Goal: Task Accomplishment & Management: Manage account settings

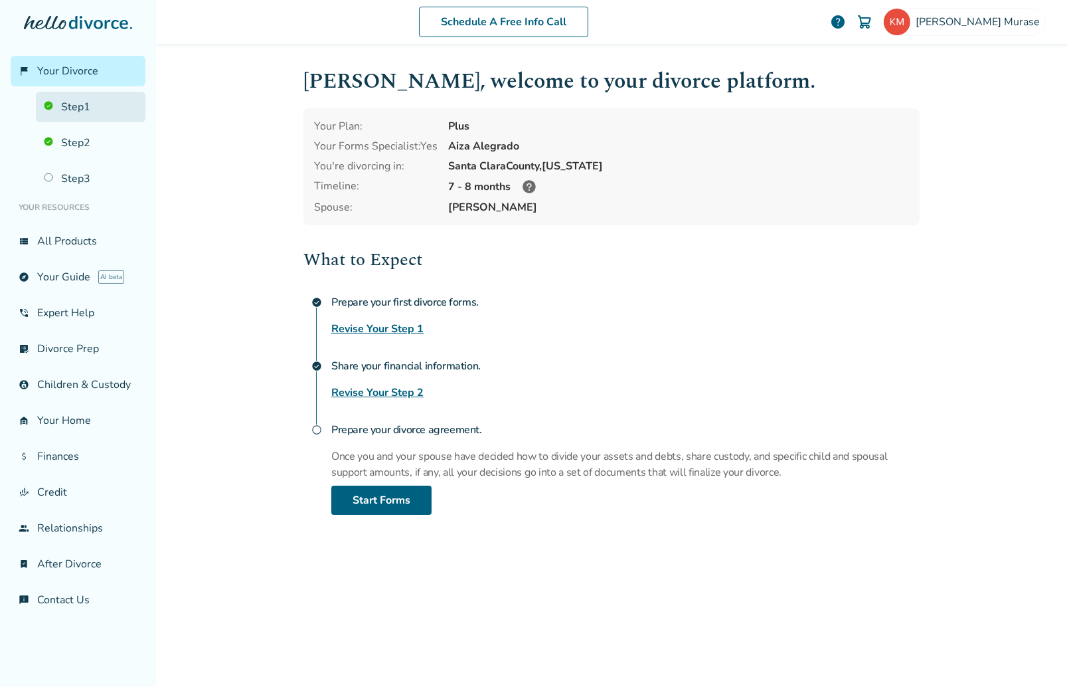
click at [64, 106] on link "Step 1" at bounding box center [91, 107] width 110 height 31
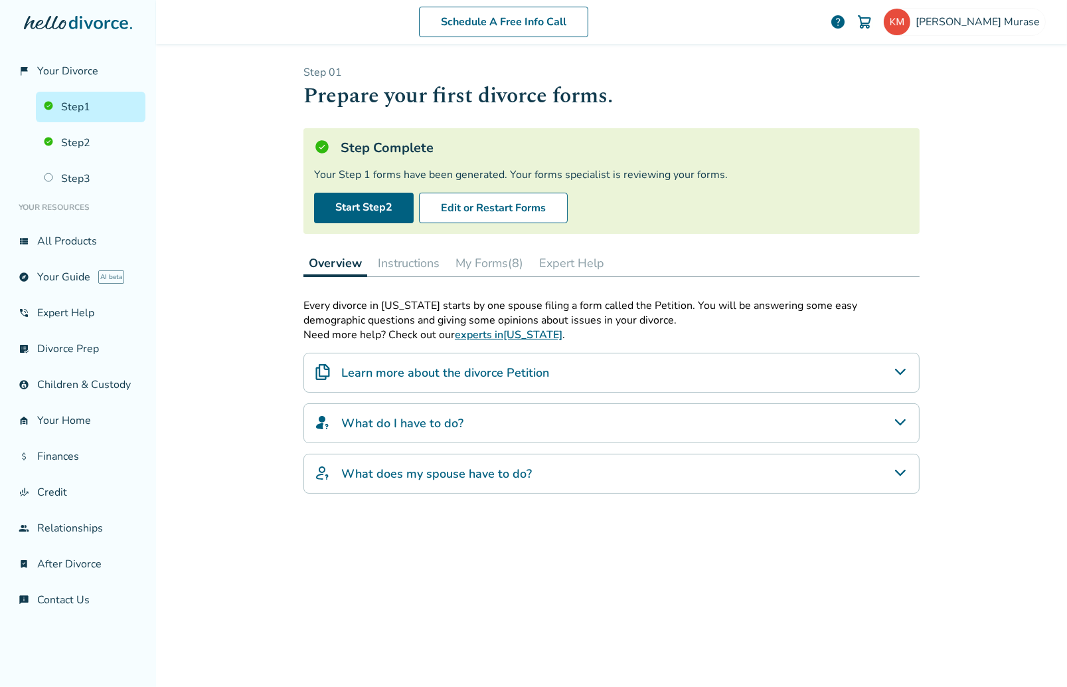
click at [495, 266] on button "My Forms (8)" at bounding box center [489, 263] width 78 height 27
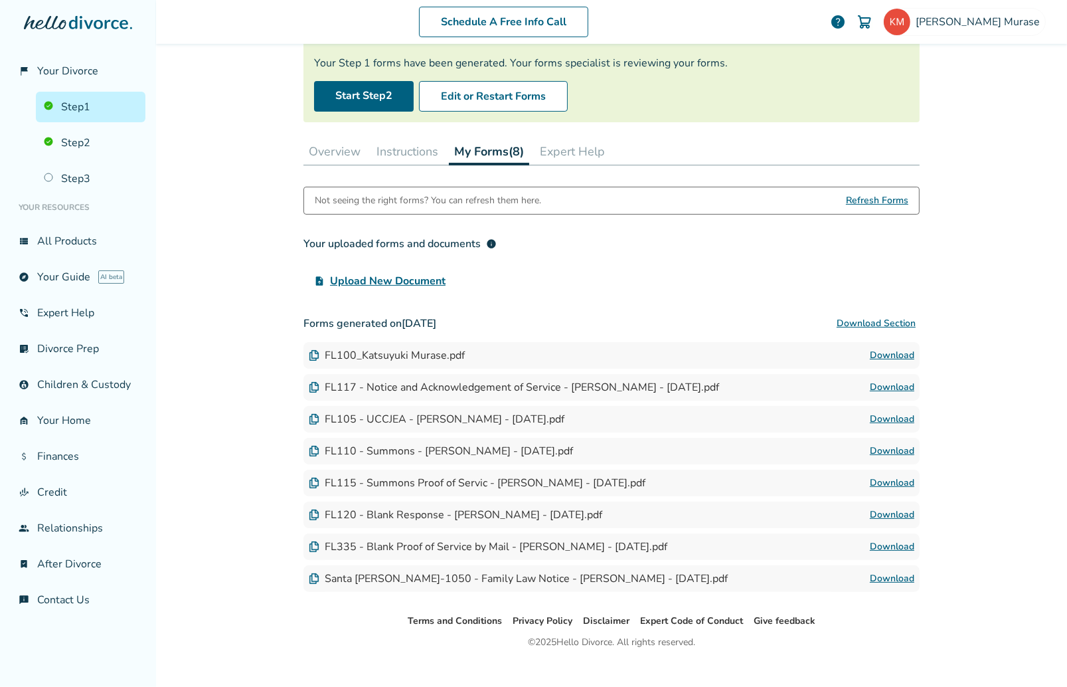
scroll to position [129, 0]
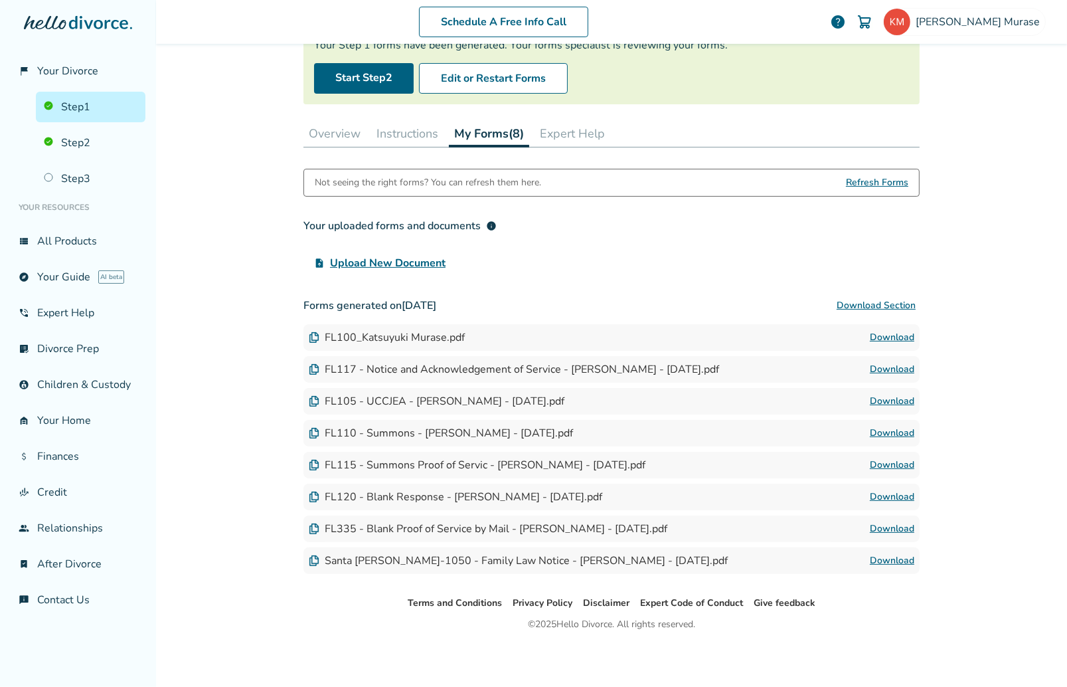
click at [885, 464] on link "Download" at bounding box center [892, 465] width 44 height 16
click at [330, 132] on button "Overview" at bounding box center [334, 133] width 62 height 27
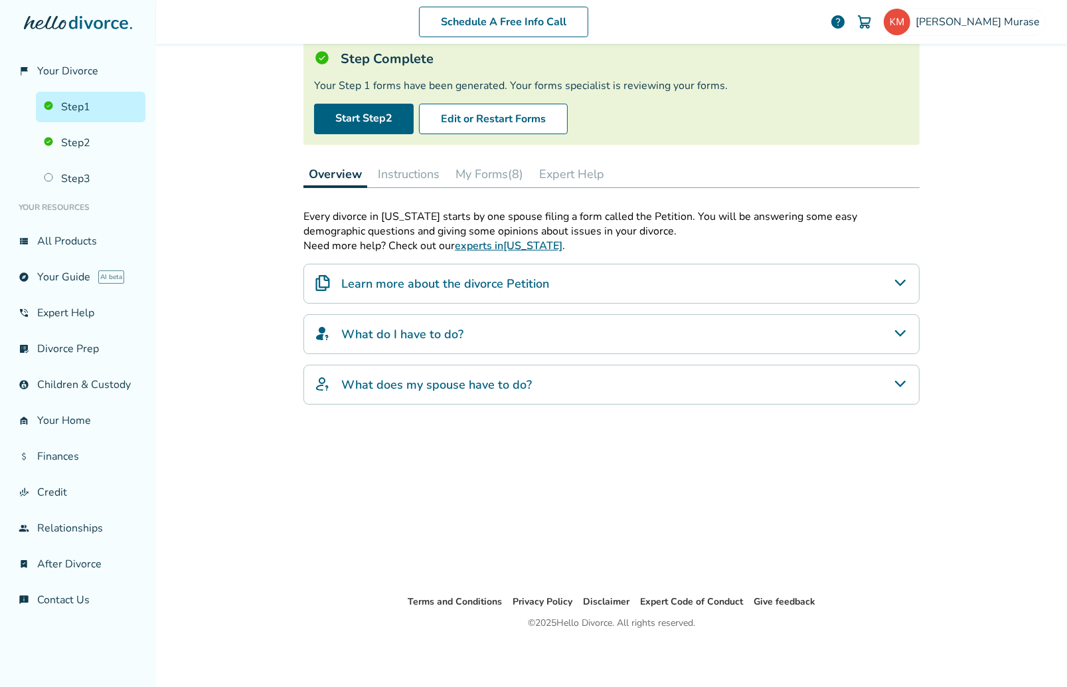
click at [481, 175] on button "My Forms (8)" at bounding box center [489, 174] width 78 height 27
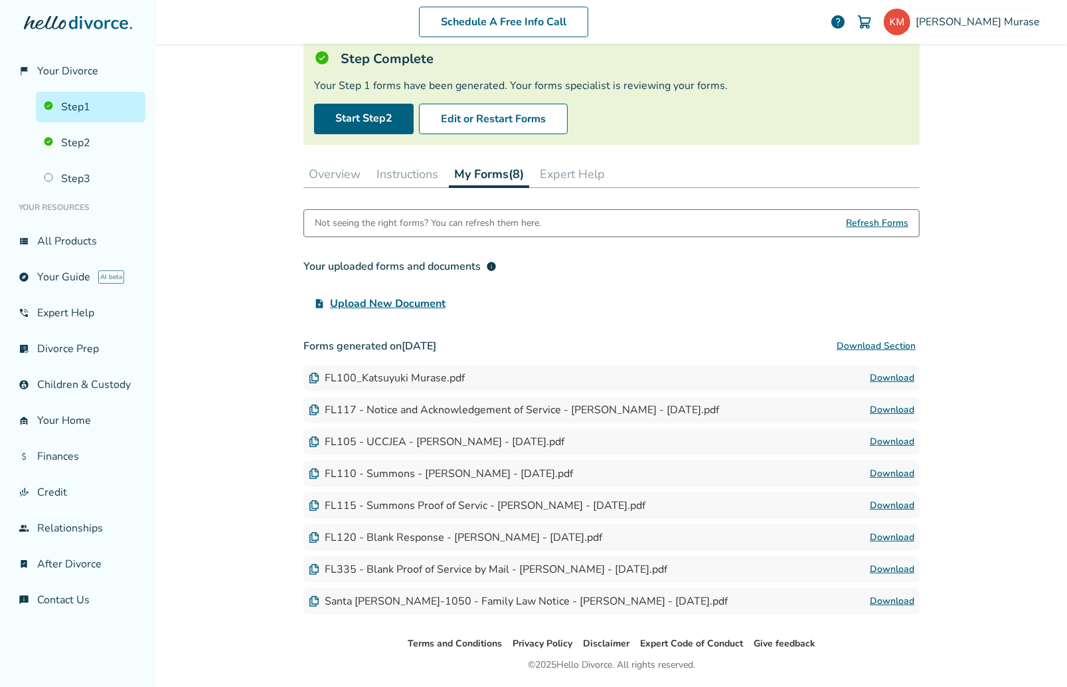
click at [892, 374] on link "Download" at bounding box center [892, 378] width 44 height 16
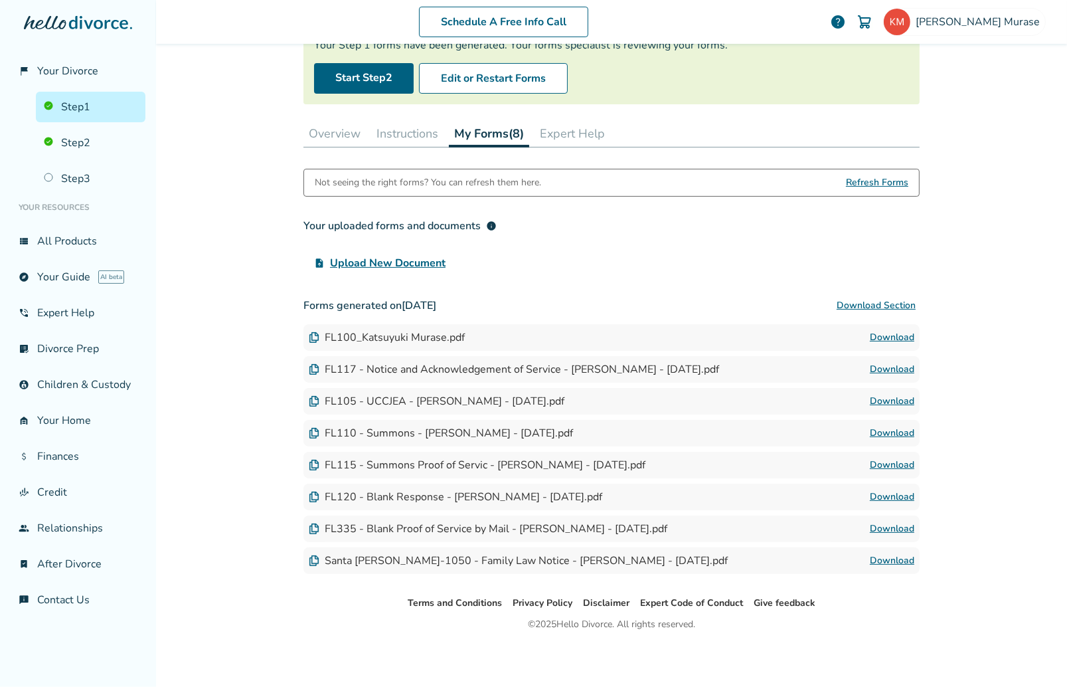
click at [876, 430] on link "Download" at bounding box center [892, 433] width 44 height 16
click at [887, 529] on link "Download" at bounding box center [892, 529] width 44 height 16
click at [1001, 288] on div "Schedule A Free Info Call [PERSON_NAME] help Schedule A Free Call [PERSON_NAME]…" at bounding box center [611, 343] width 911 height 687
click at [72, 144] on link "Step 2" at bounding box center [91, 142] width 110 height 31
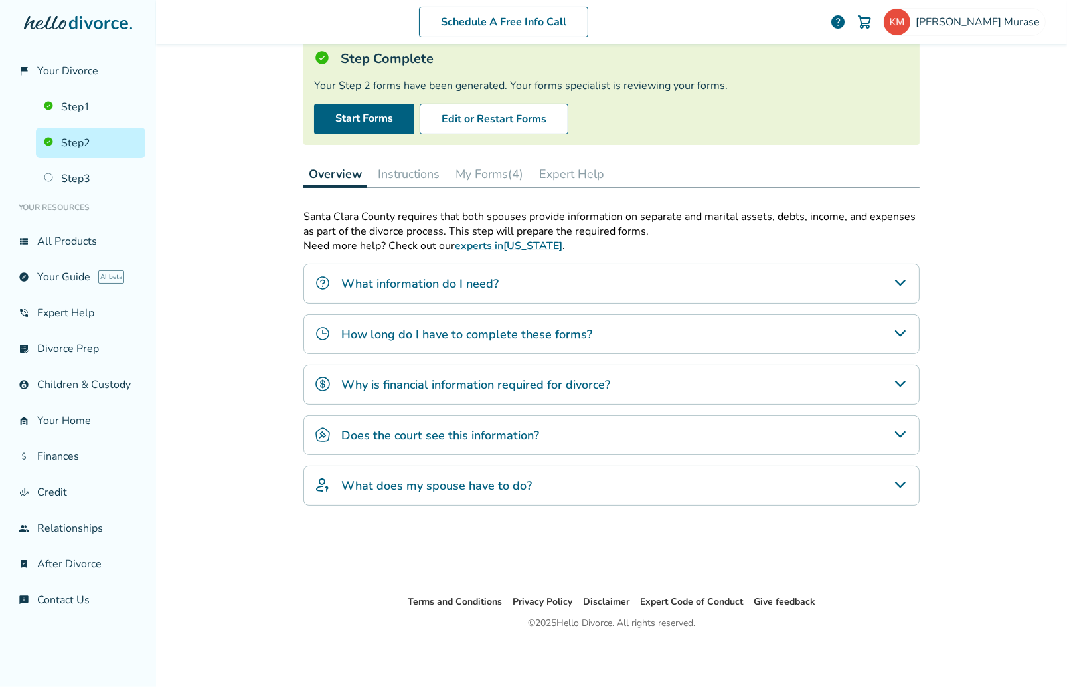
scroll to position [65, 0]
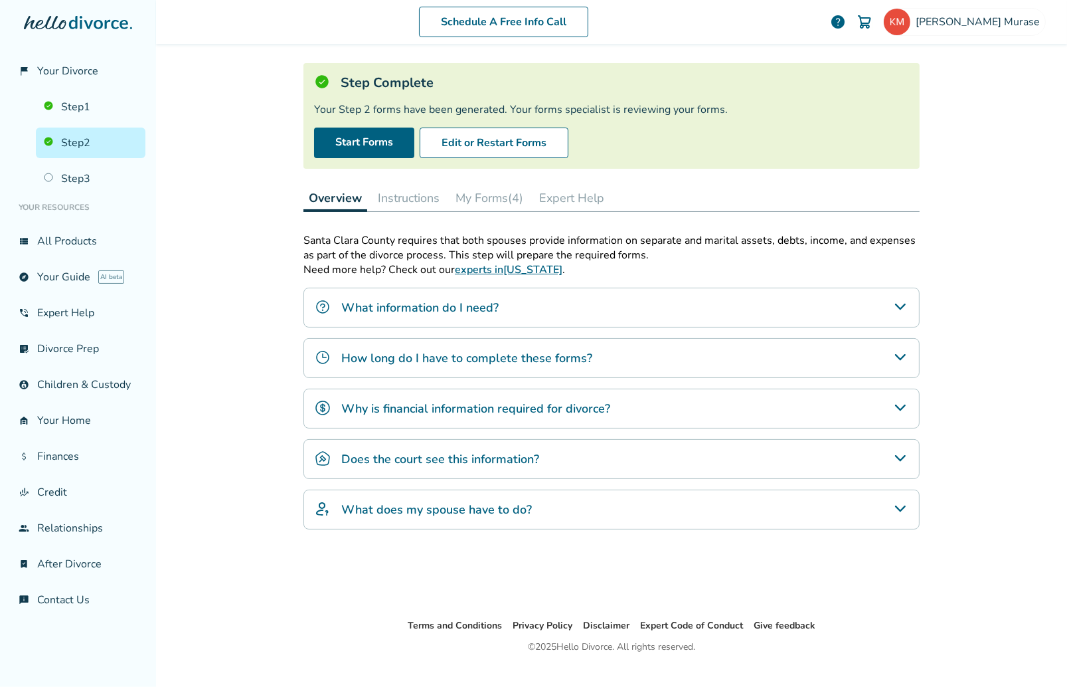
click at [1017, 214] on div "Schedule A Free Info Call [PERSON_NAME] help Schedule A Free Call [PERSON_NAME]…" at bounding box center [611, 343] width 911 height 687
click at [74, 140] on link "Step 2" at bounding box center [91, 142] width 110 height 31
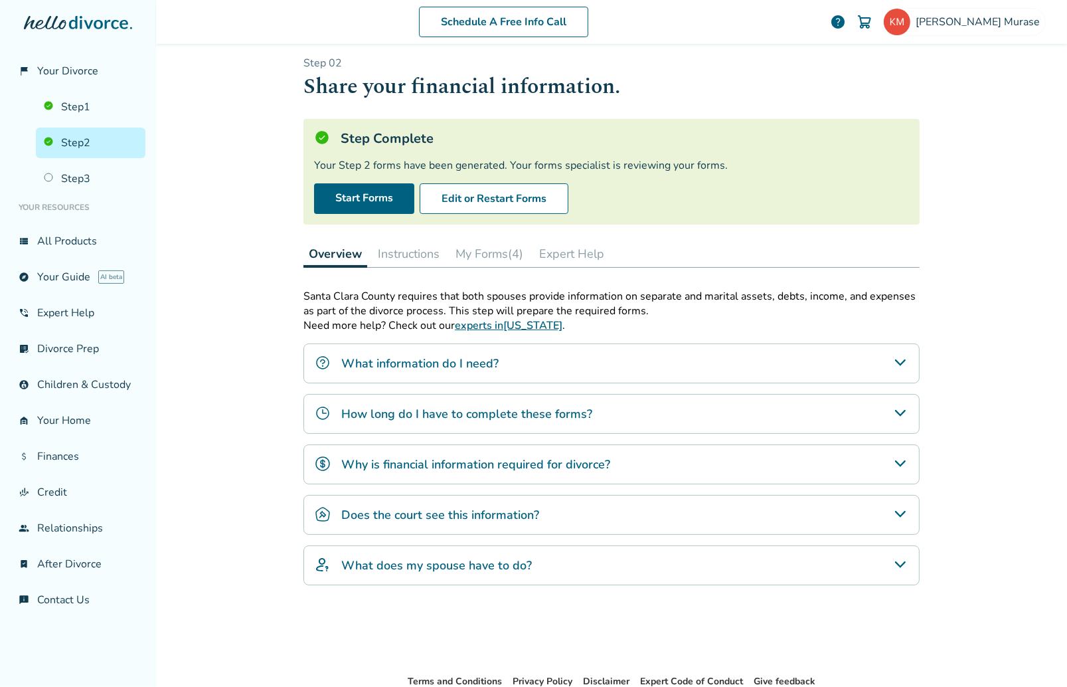
scroll to position [0, 0]
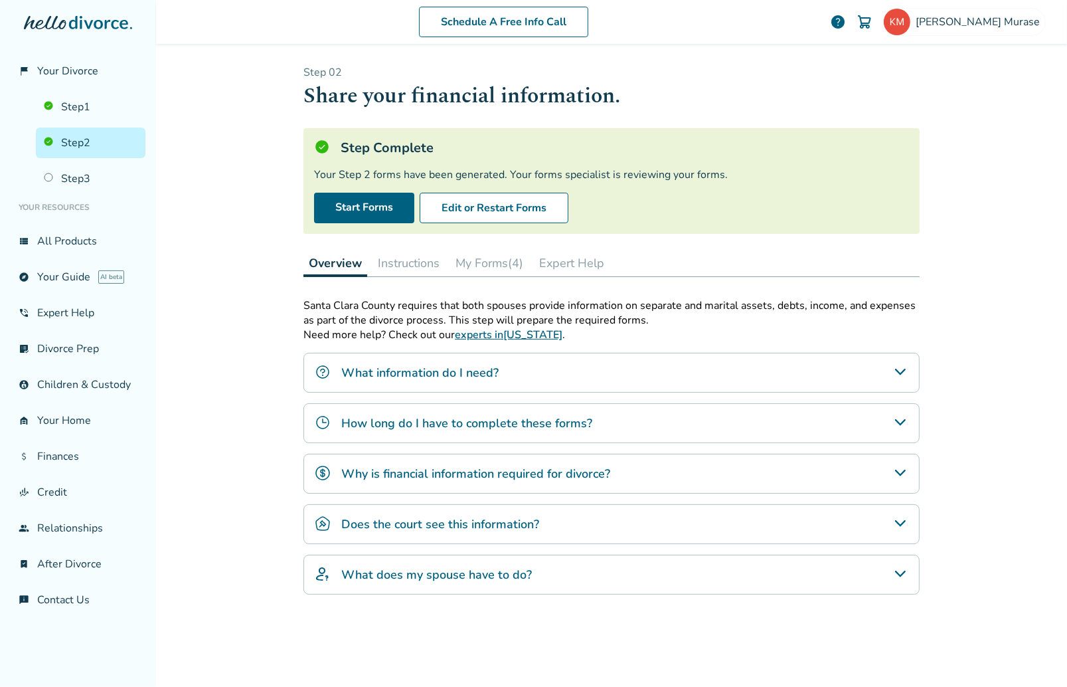
click at [483, 262] on button "My Forms (4)" at bounding box center [489, 263] width 78 height 27
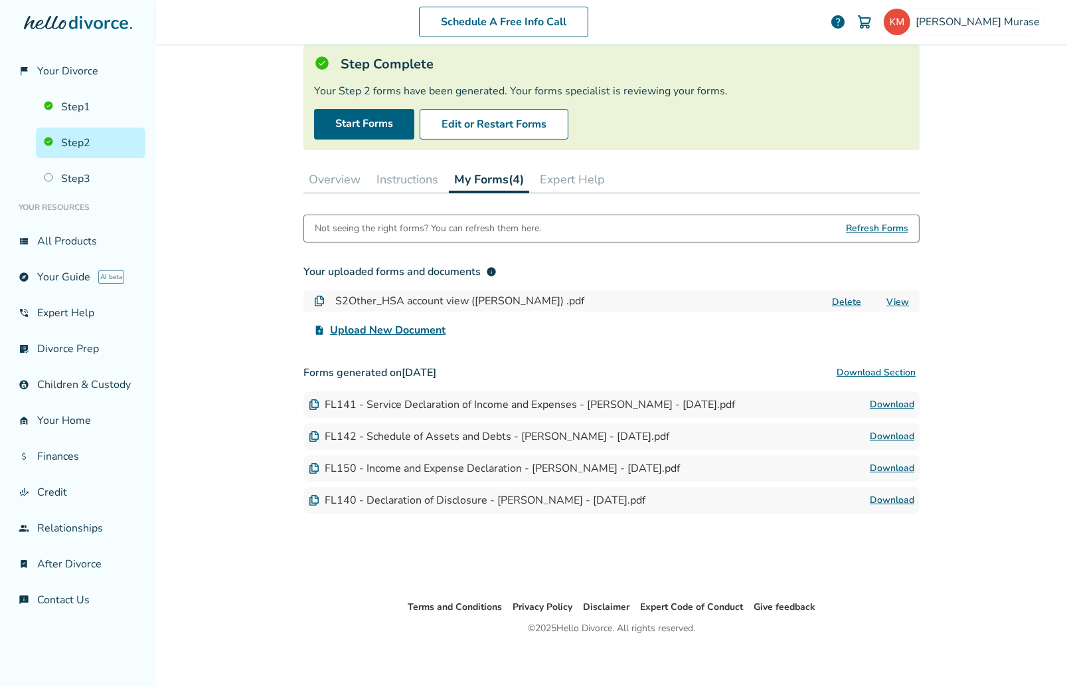
scroll to position [89, 0]
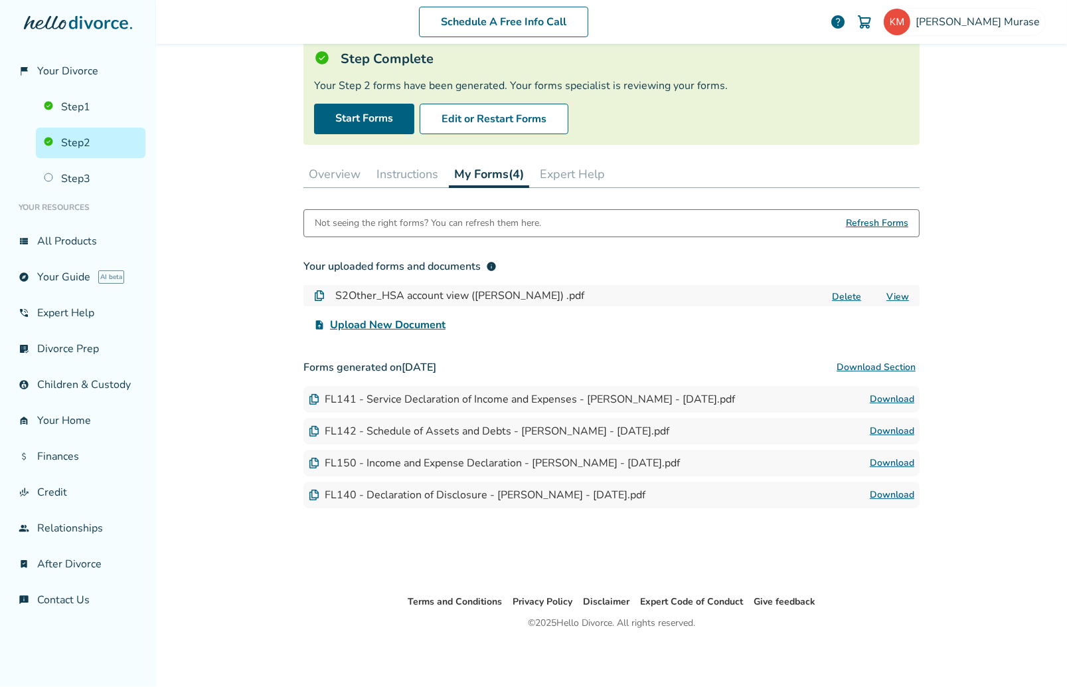
click at [979, 163] on div "Schedule A Free Info Call [PERSON_NAME] help Schedule A Free Call [PERSON_NAME]…" at bounding box center [611, 343] width 911 height 687
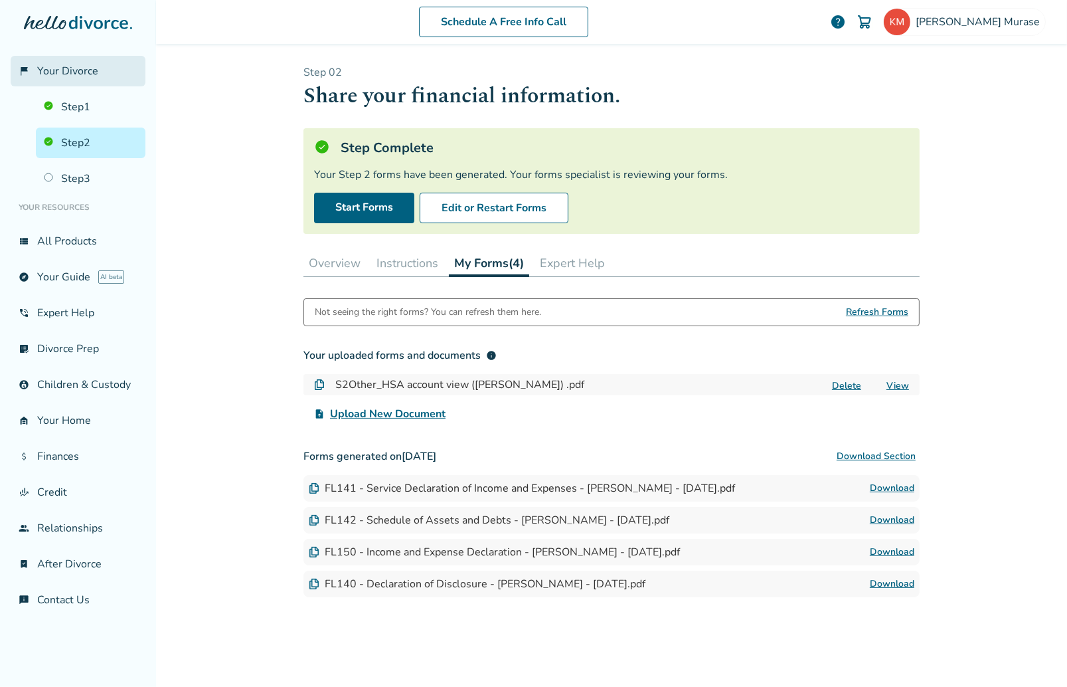
click at [60, 74] on span "Your Divorce" at bounding box center [67, 71] width 61 height 15
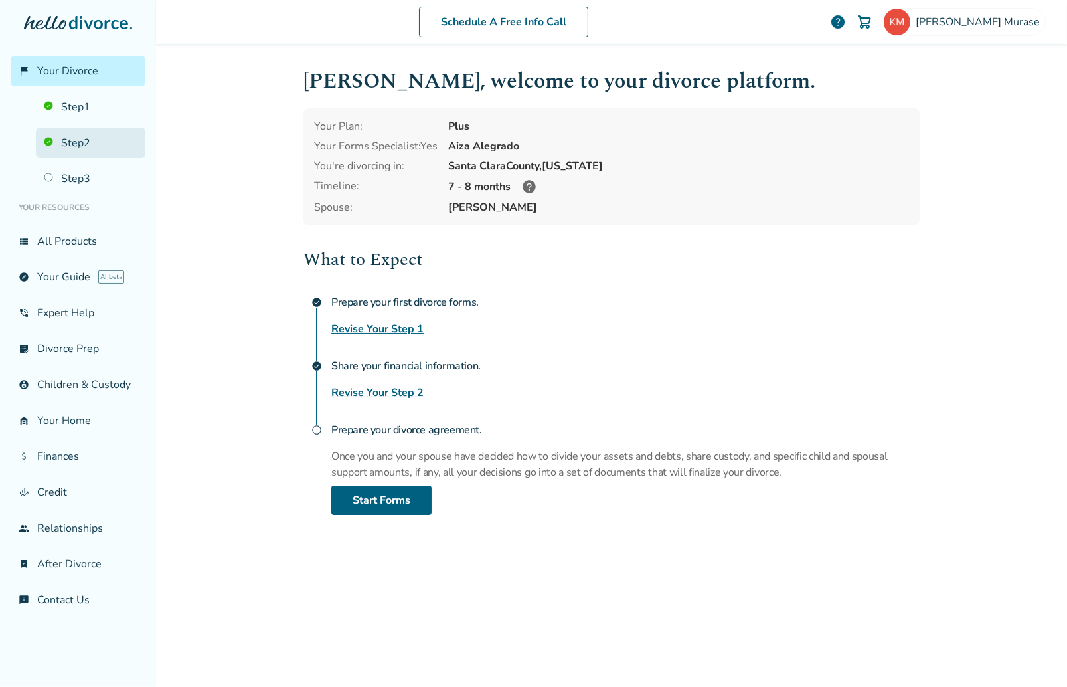
click at [73, 141] on link "Step 2" at bounding box center [91, 142] width 110 height 31
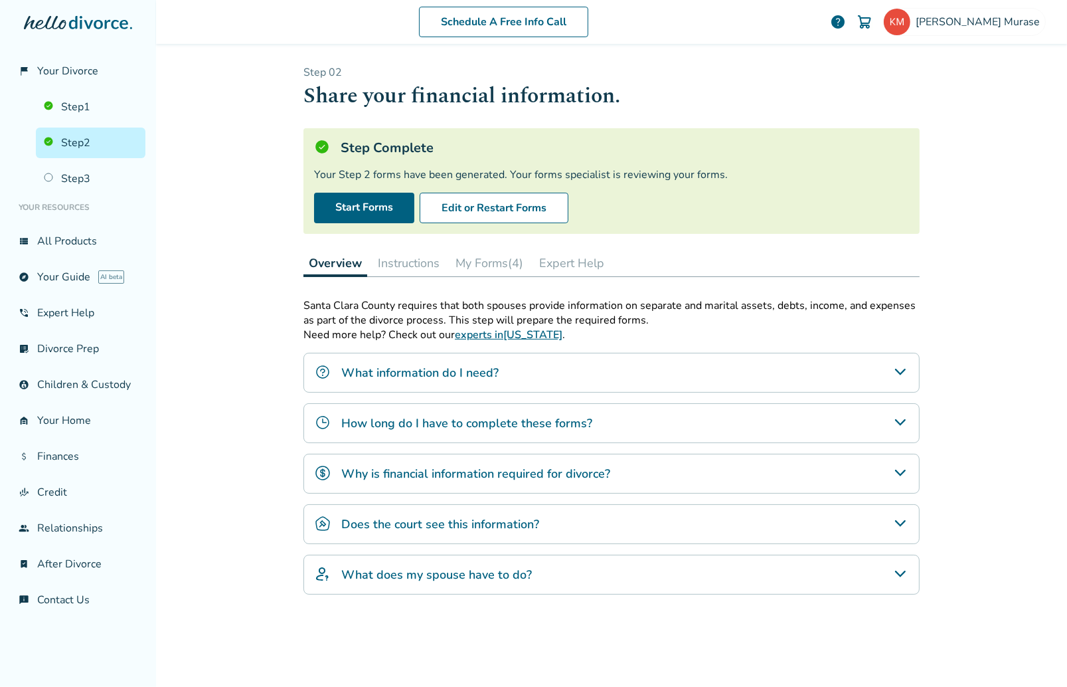
click at [396, 262] on button "Instructions" at bounding box center [408, 263] width 72 height 27
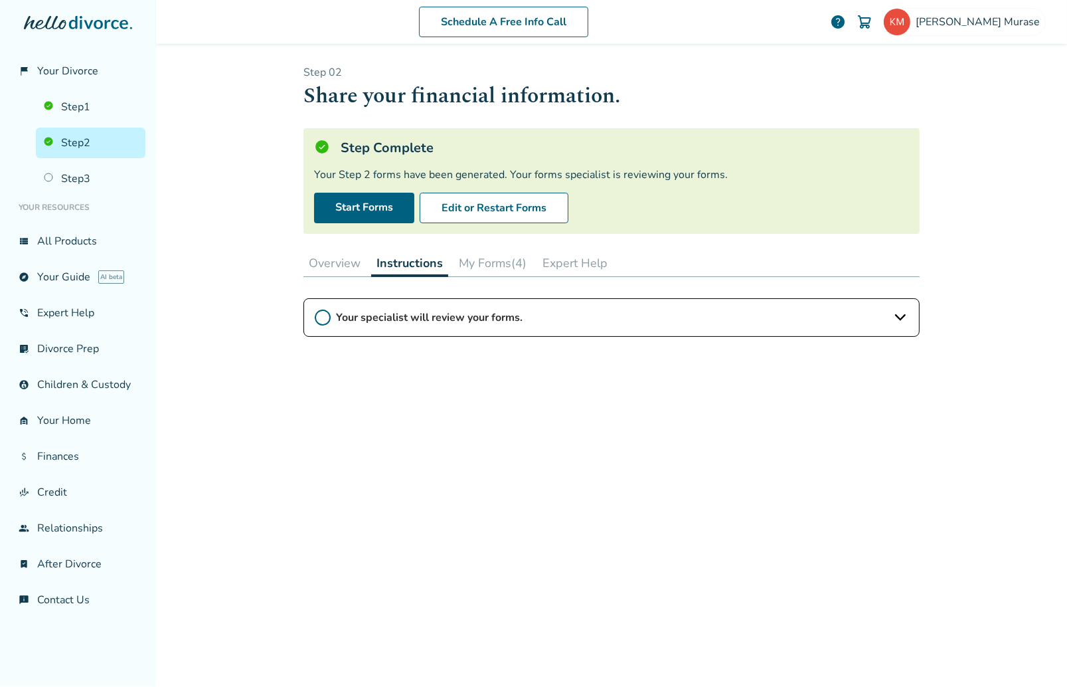
click at [493, 264] on button "My Forms (4)" at bounding box center [493, 263] width 78 height 27
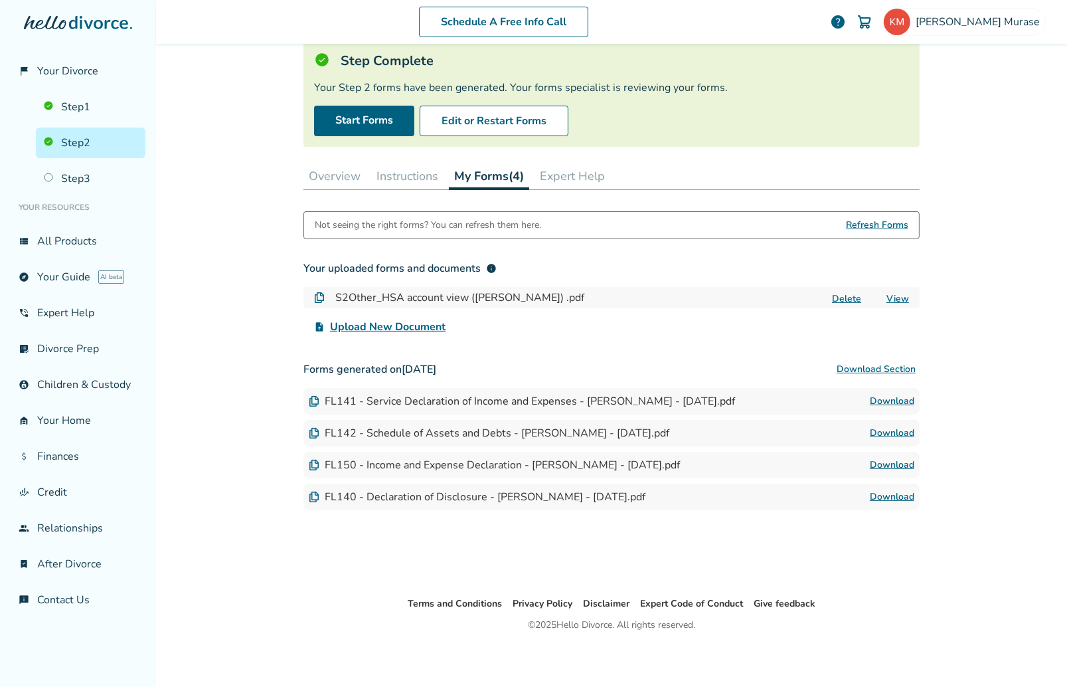
scroll to position [89, 0]
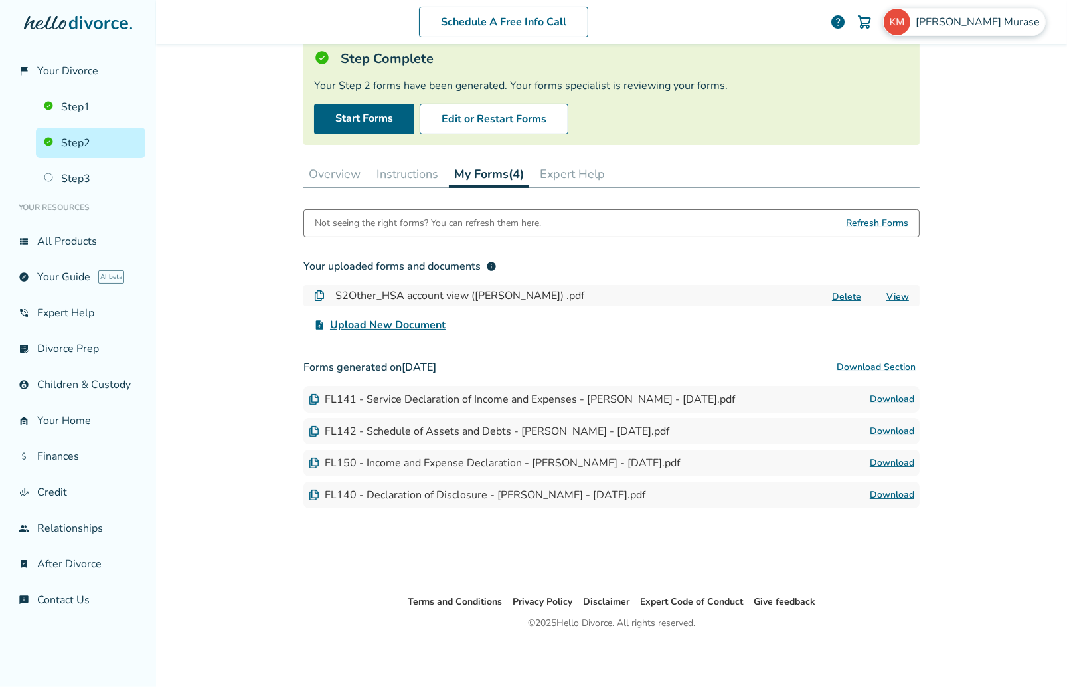
click at [965, 25] on span "[PERSON_NAME]" at bounding box center [980, 22] width 129 height 15
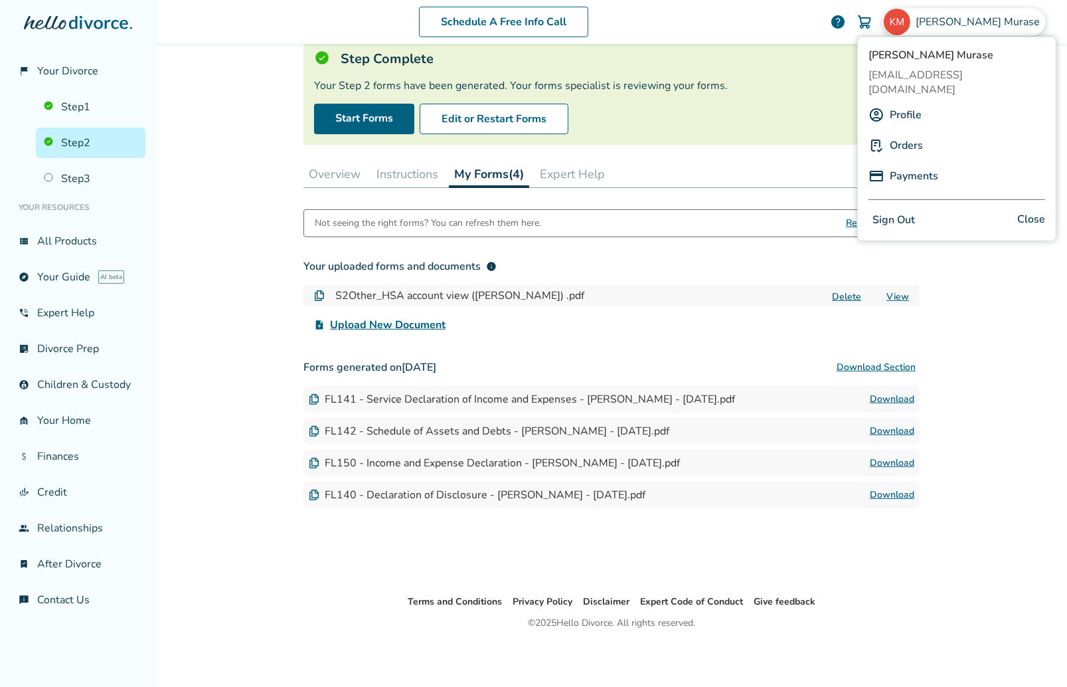
click at [913, 210] on button "Sign Out" at bounding box center [894, 219] width 50 height 19
